Goal: Find specific page/section: Find specific page/section

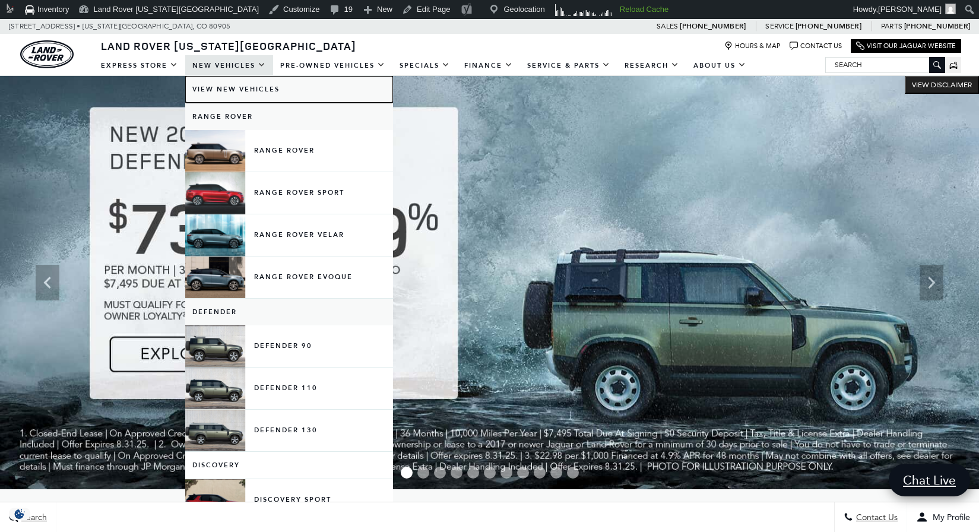
click at [243, 85] on link "View New Vehicles" at bounding box center [289, 89] width 208 height 27
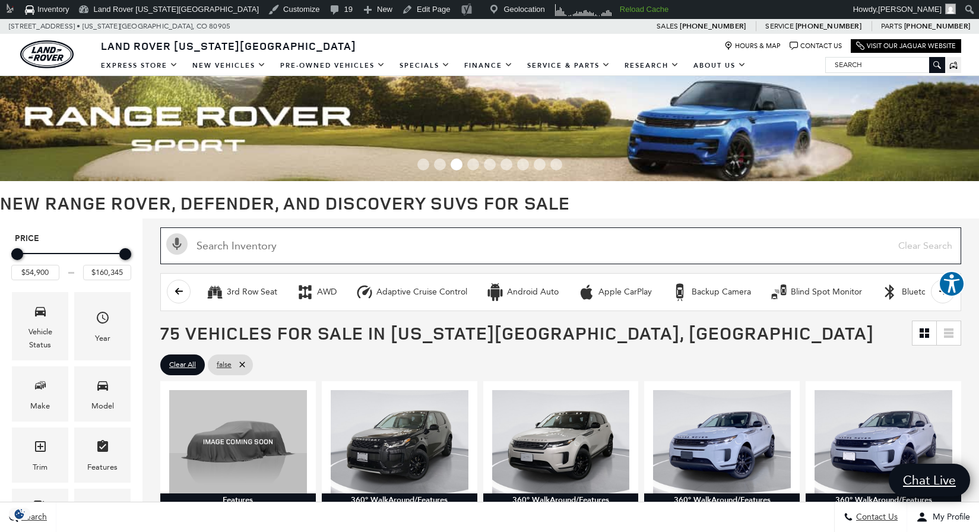
click at [252, 243] on input "Search Inventory" at bounding box center [560, 245] width 801 height 37
paste input "L818986"
type input "L818986"
type input "$64,625"
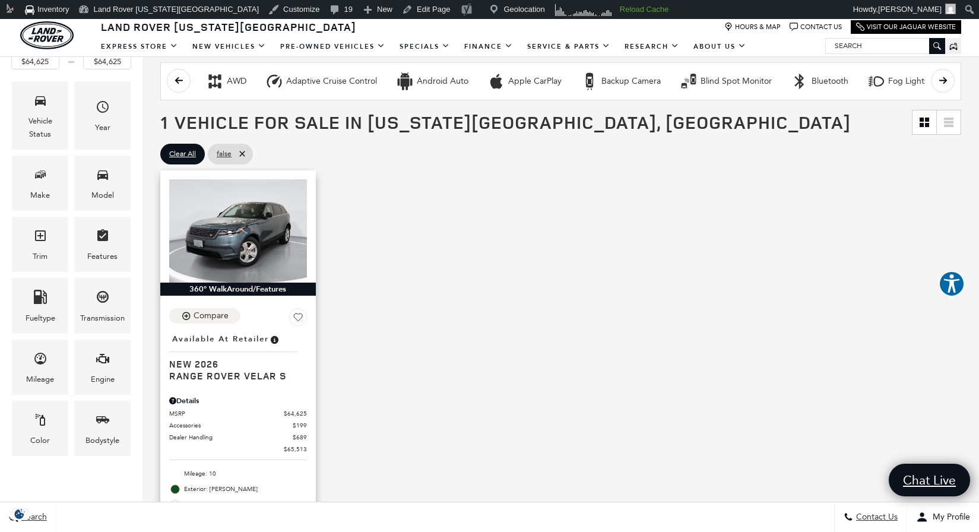
scroll to position [213, 0]
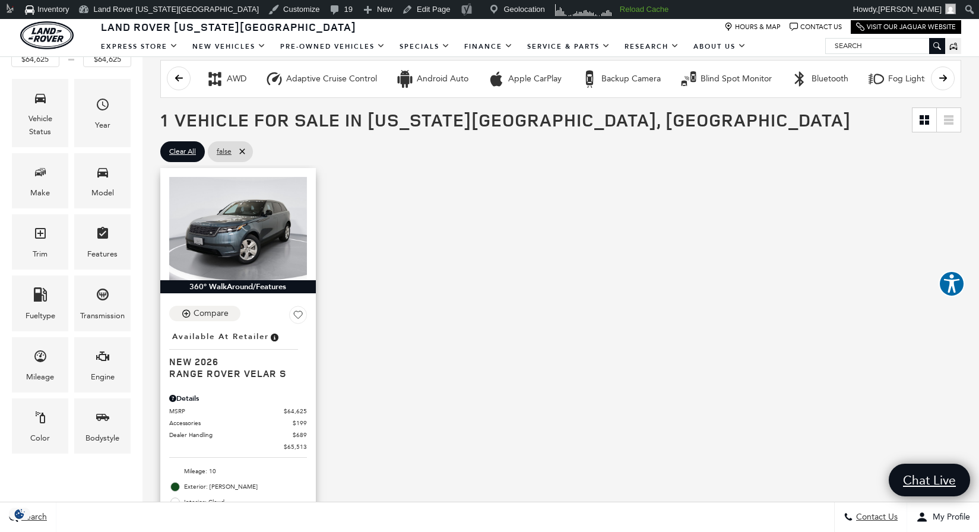
type input "L818986"
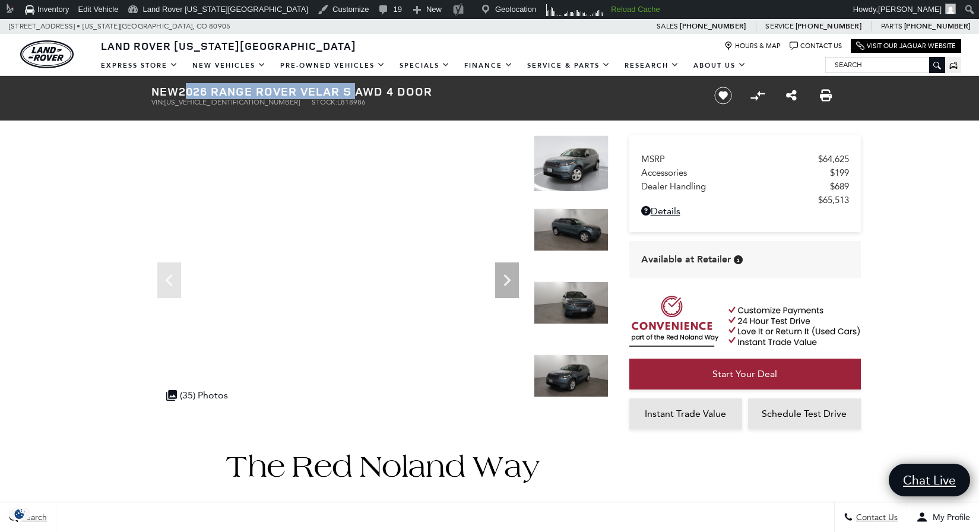
drag, startPoint x: 350, startPoint y: 93, endPoint x: 184, endPoint y: 93, distance: 166.2
click at [184, 93] on h1 "New 2026 Range Rover Velar S AWD 4 Door" at bounding box center [422, 91] width 543 height 13
copy h1 "2026 Range Rover Velar S"
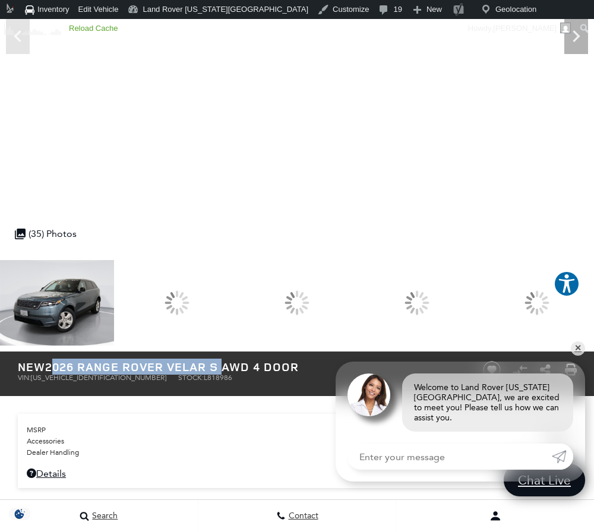
scroll to position [269, 0]
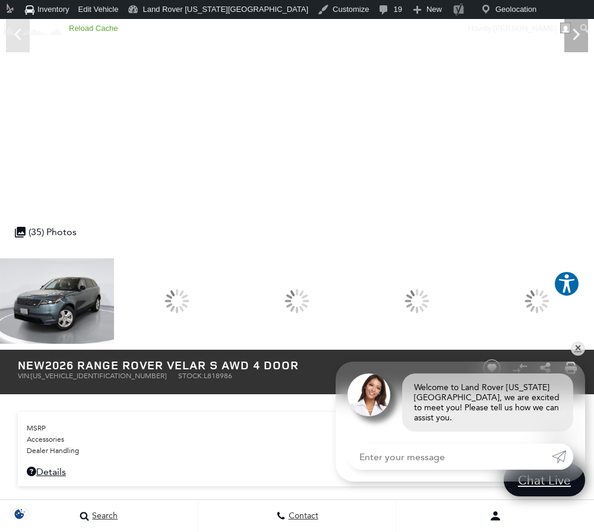
click at [204, 375] on span "L818986" at bounding box center [218, 376] width 28 height 8
copy span "L818986"
